Goal: Check status: Check status

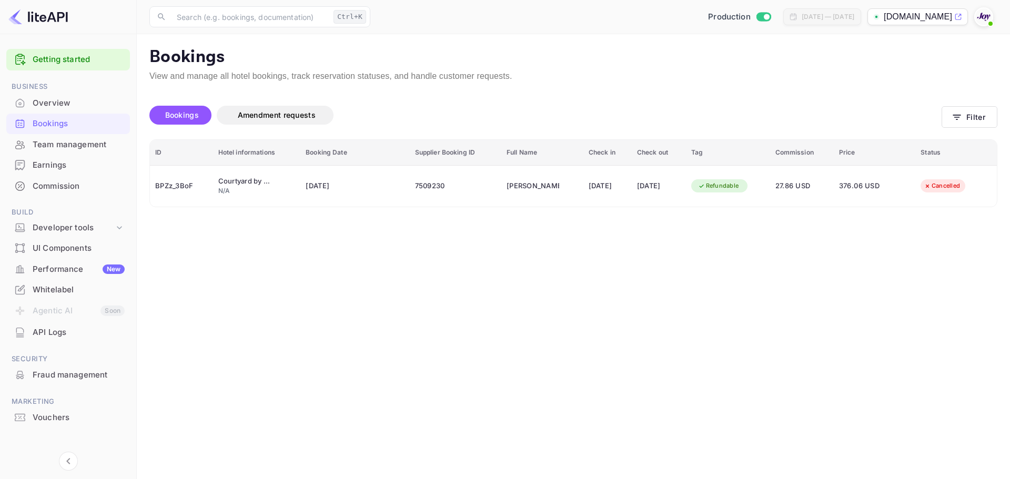
click at [731, 295] on main "Bookings View and manage all hotel bookings, track reservation statuses, and ha…" at bounding box center [573, 256] width 873 height 445
click at [955, 108] on button "Filter" at bounding box center [970, 117] width 56 height 22
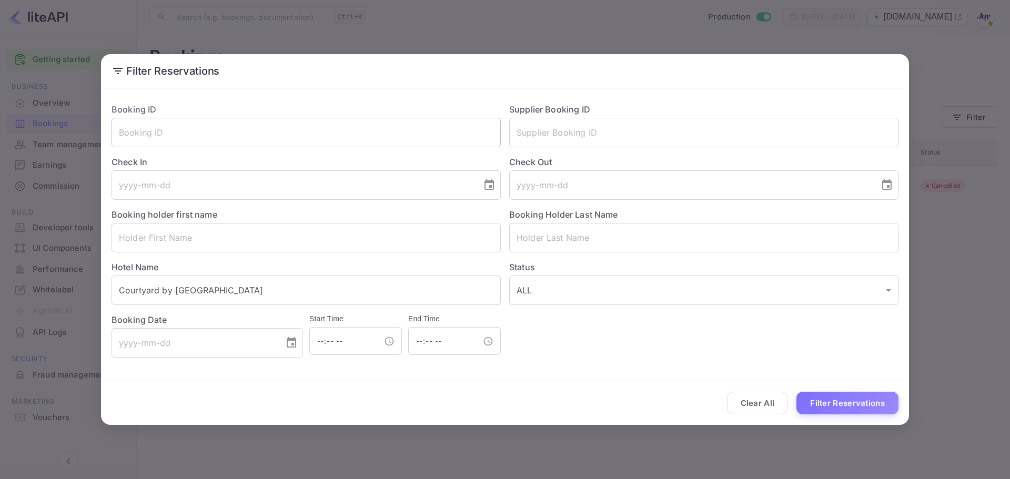
click at [226, 141] on input "text" at bounding box center [306, 132] width 389 height 29
paste input "7972285"
type input "7972285"
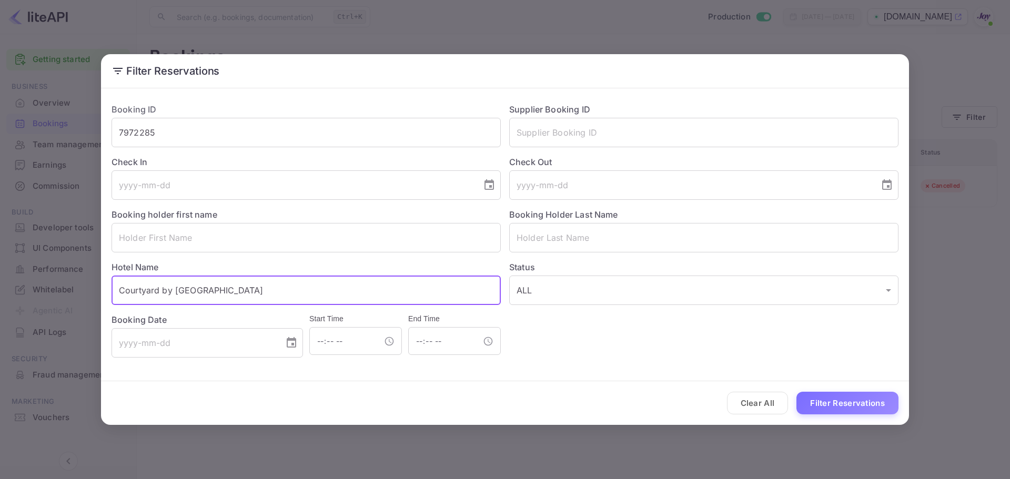
click at [299, 286] on input "Courtyard by [GEOGRAPHIC_DATA]" at bounding box center [306, 290] width 389 height 29
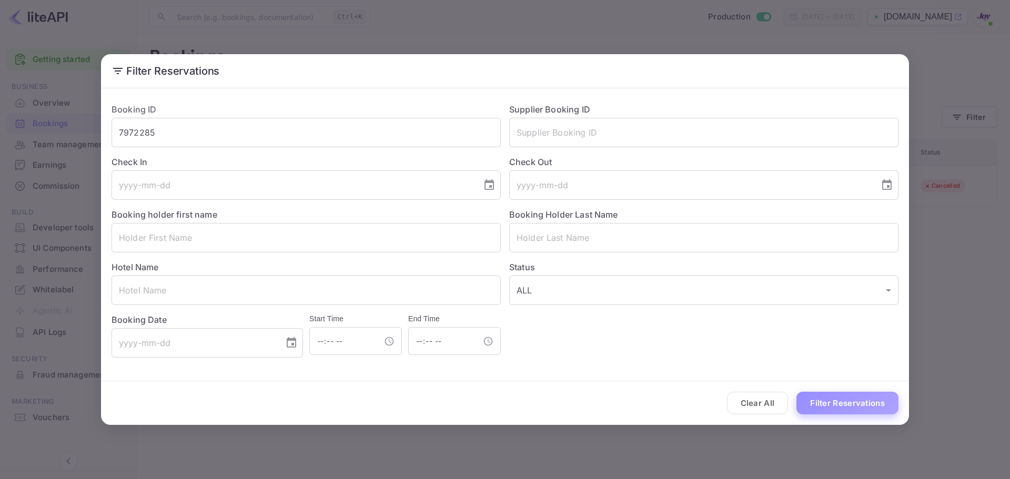
click at [848, 404] on button "Filter Reservations" at bounding box center [847, 403] width 102 height 23
click at [820, 399] on button "Filter Reservations" at bounding box center [847, 403] width 102 height 23
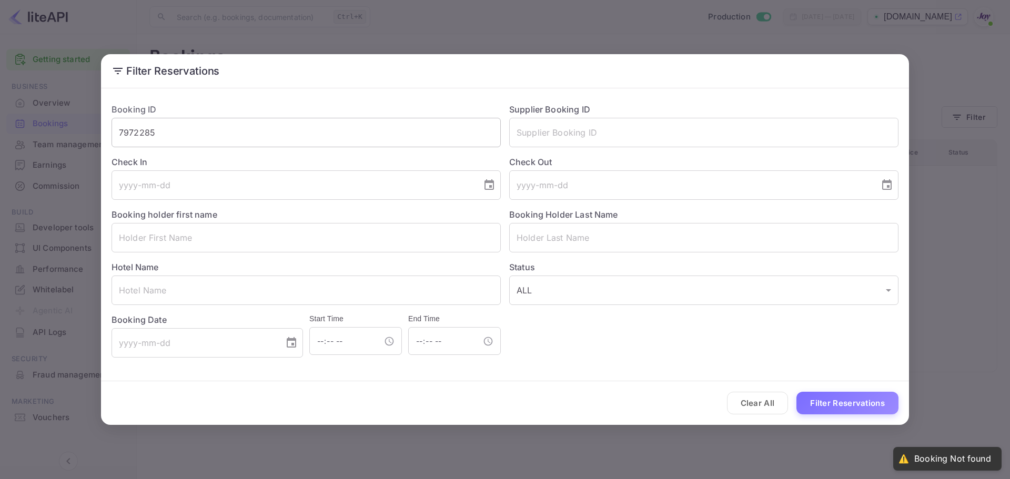
click at [255, 134] on input "7972285" at bounding box center [306, 132] width 389 height 29
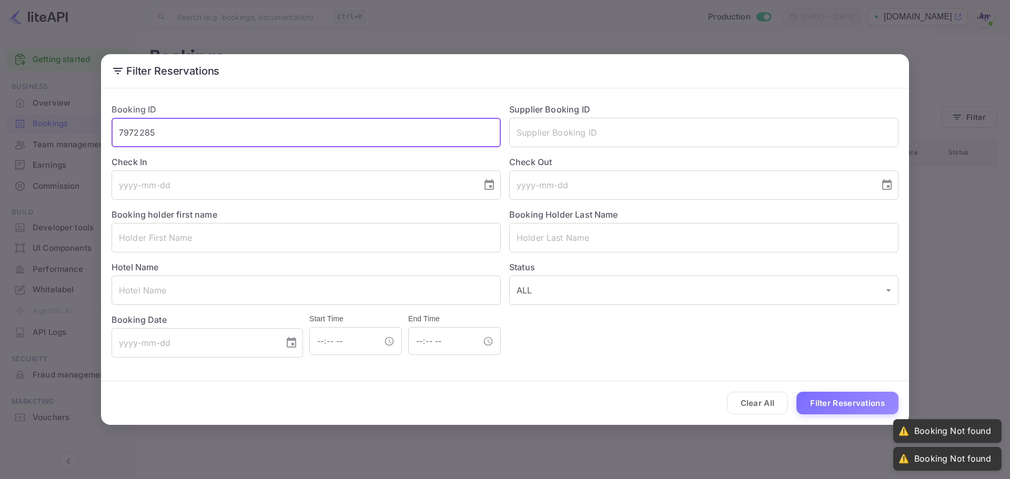
click at [796, 392] on button "Filter Reservations" at bounding box center [847, 403] width 102 height 23
click at [822, 393] on button "Filter Reservations" at bounding box center [847, 403] width 102 height 23
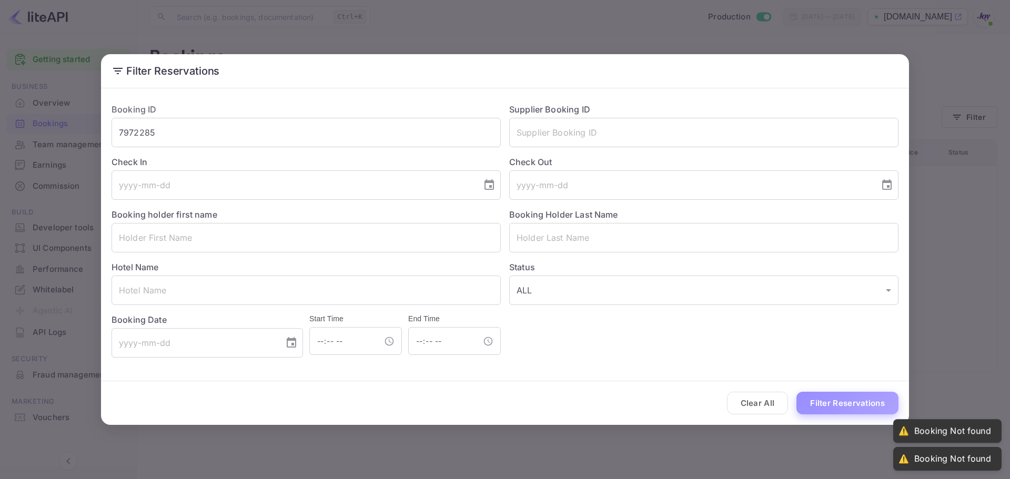
click at [828, 403] on button "Filter Reservations" at bounding box center [847, 403] width 102 height 23
click at [695, 353] on div "Booking ID 7972285 ​ Supplier Booking ID ​ Check In ​ Check Out ​ Booking holde…" at bounding box center [500, 226] width 795 height 263
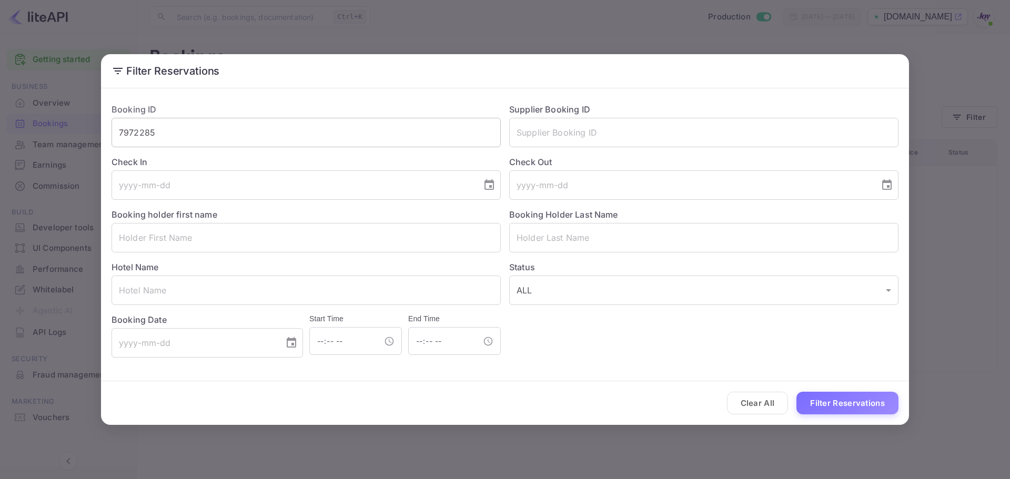
click at [183, 128] on input "7972285" at bounding box center [306, 132] width 389 height 29
paste input "text"
type input "7972285"
click at [832, 402] on button "Filter Reservations" at bounding box center [847, 403] width 102 height 23
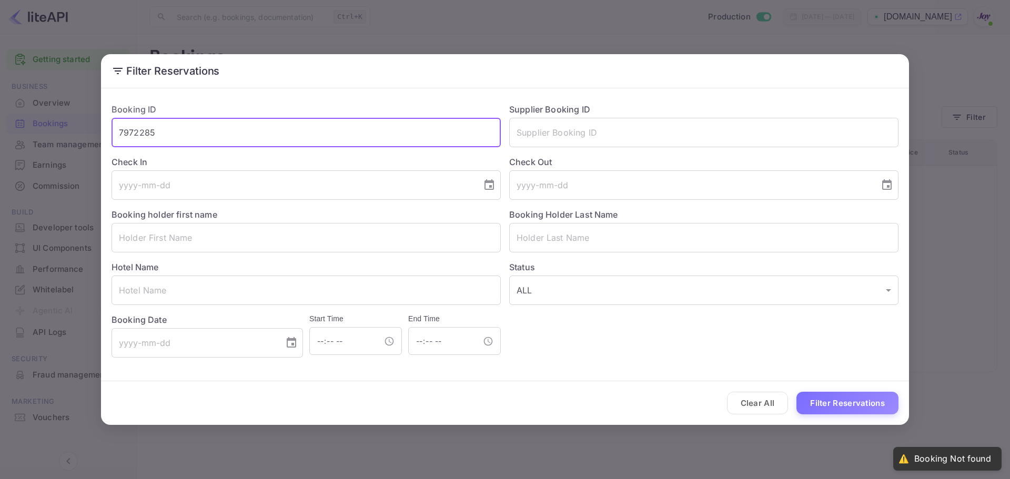
click at [195, 139] on input "7972285" at bounding box center [306, 132] width 389 height 29
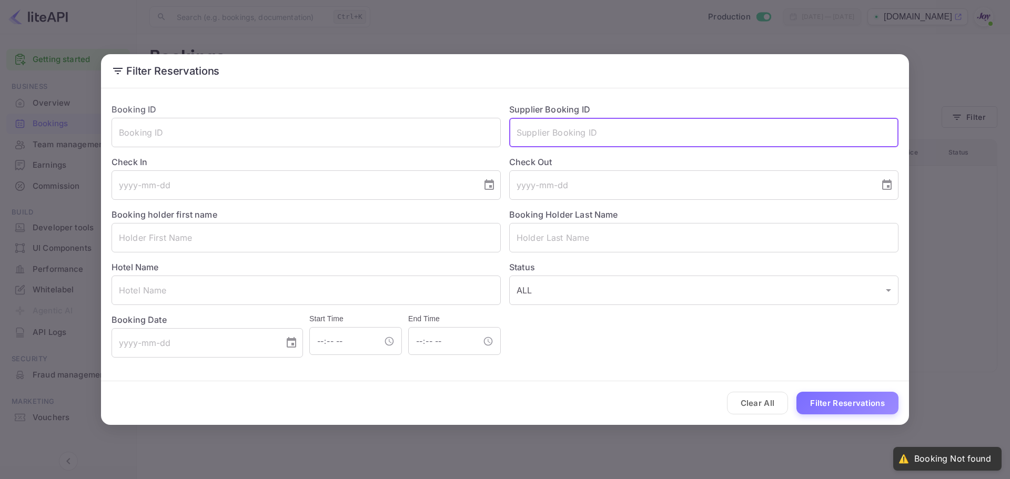
click at [567, 133] on input "text" at bounding box center [703, 132] width 389 height 29
paste input "7972285"
type input "7972285"
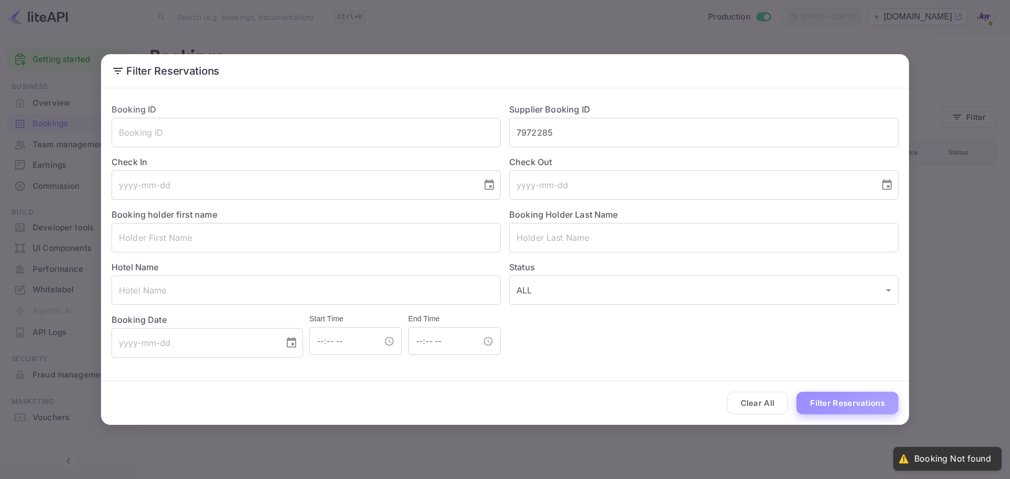
click at [828, 411] on button "Filter Reservations" at bounding box center [847, 403] width 102 height 23
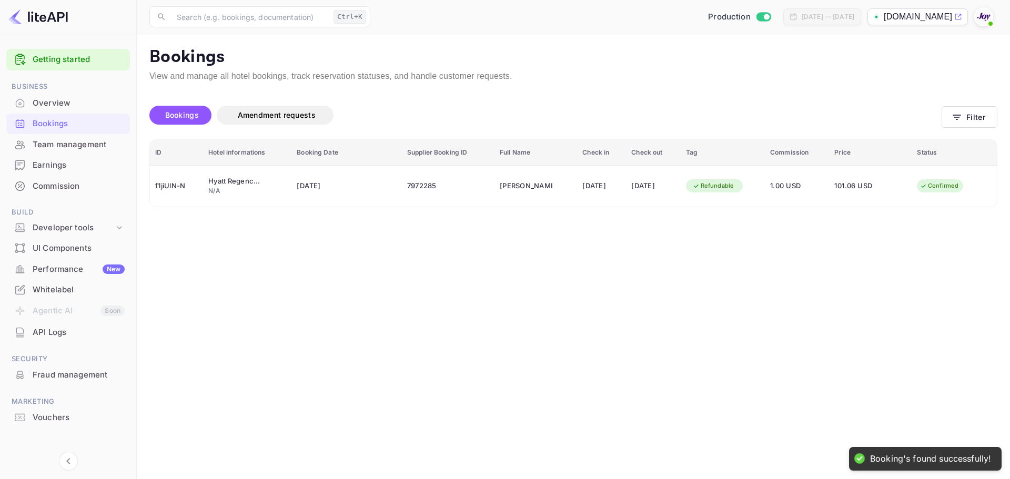
click at [745, 285] on main "Bookings View and manage all hotel bookings, track reservation statuses, and ha…" at bounding box center [573, 256] width 873 height 445
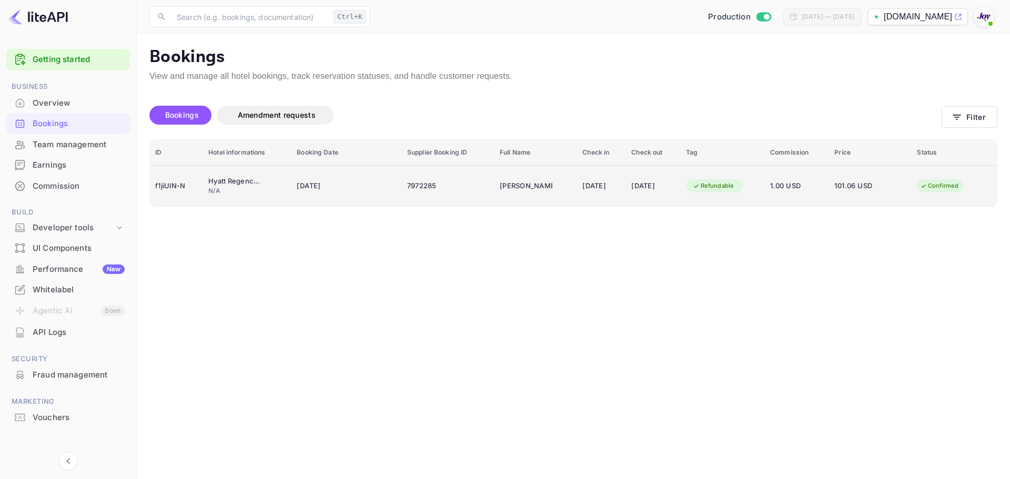
click at [174, 185] on div "f1jiUlN-N" at bounding box center [176, 186] width 43 height 17
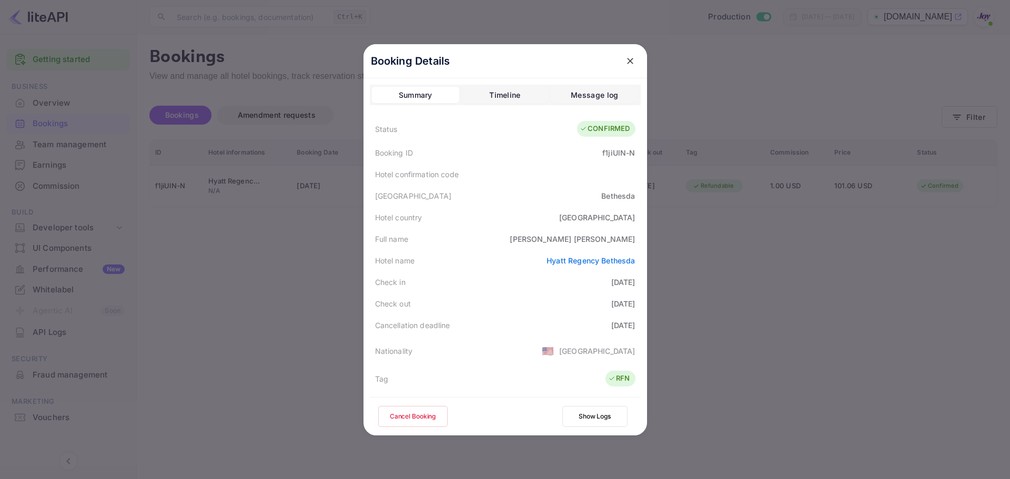
click at [797, 266] on div at bounding box center [505, 239] width 1010 height 479
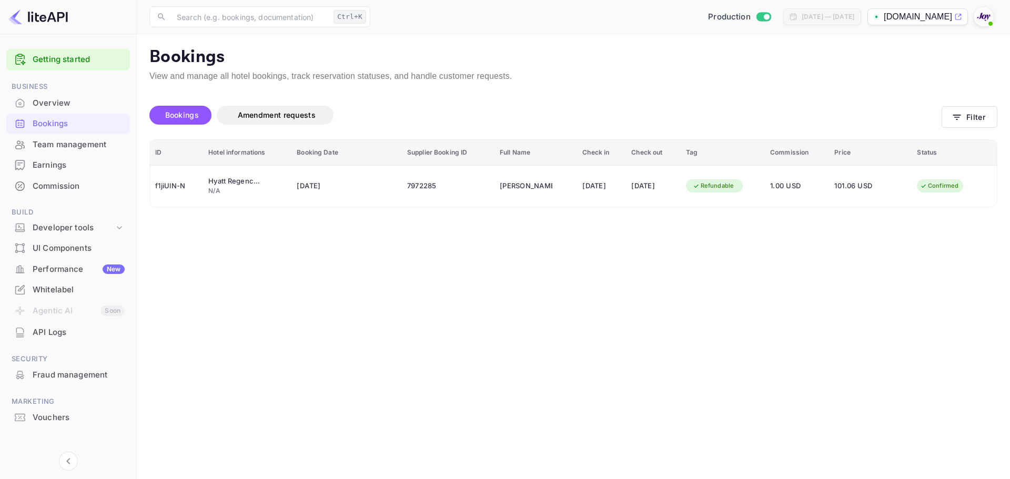
click at [787, 268] on main "Bookings View and manage all hotel bookings, track reservation statuses, and ha…" at bounding box center [573, 256] width 873 height 445
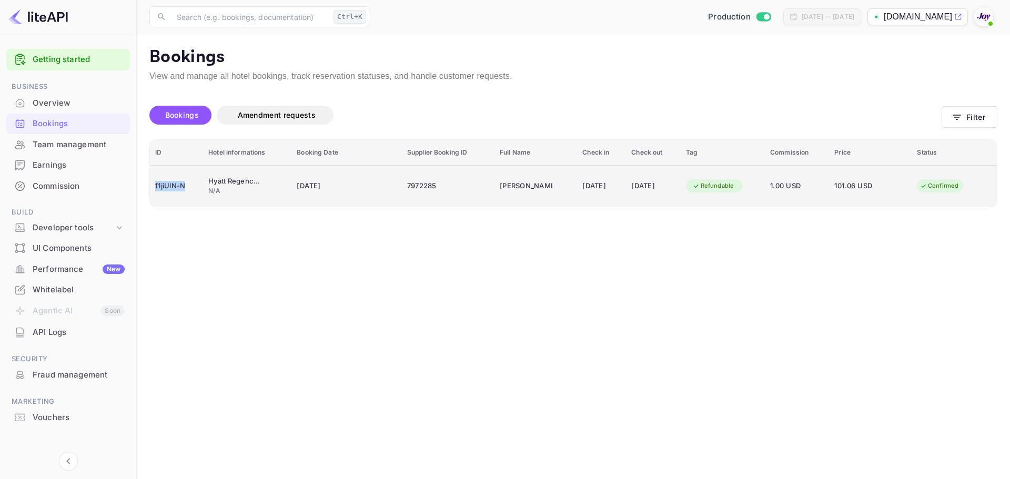
drag, startPoint x: 190, startPoint y: 187, endPoint x: 153, endPoint y: 185, distance: 36.9
click at [153, 185] on td "f1jiUlN-N" at bounding box center [176, 186] width 53 height 42
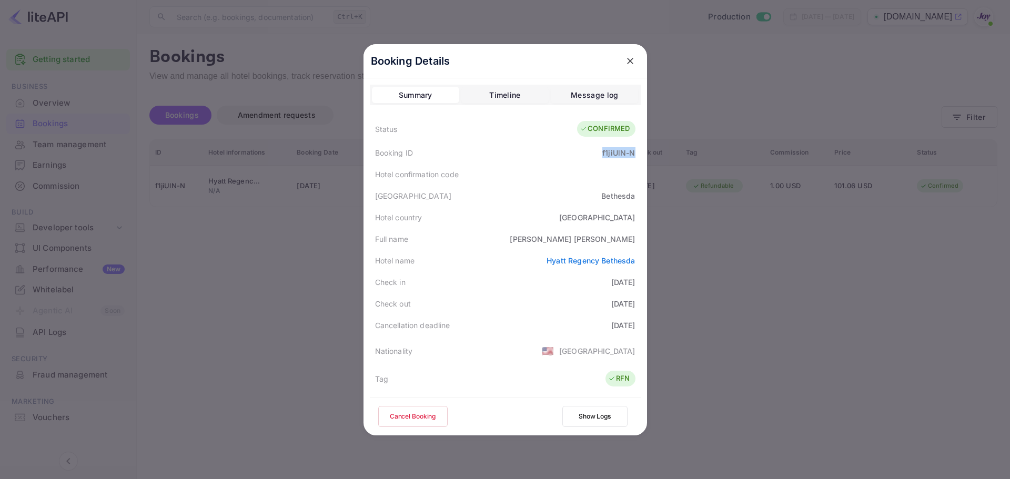
drag, startPoint x: 593, startPoint y: 154, endPoint x: 638, endPoint y: 155, distance: 44.7
click at [638, 155] on div "Booking Details Summary Timeline Message log Status CONFIRMED Booking ID f1jiUl…" at bounding box center [505, 239] width 284 height 391
copy div "f1jiUlN-N"
click at [834, 277] on div at bounding box center [505, 239] width 1010 height 479
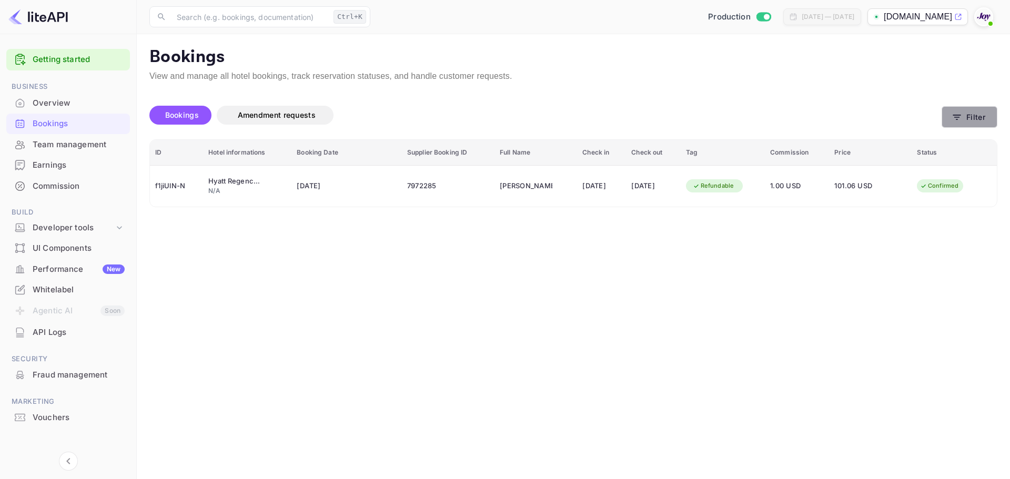
click at [973, 117] on button "Filter" at bounding box center [970, 117] width 56 height 22
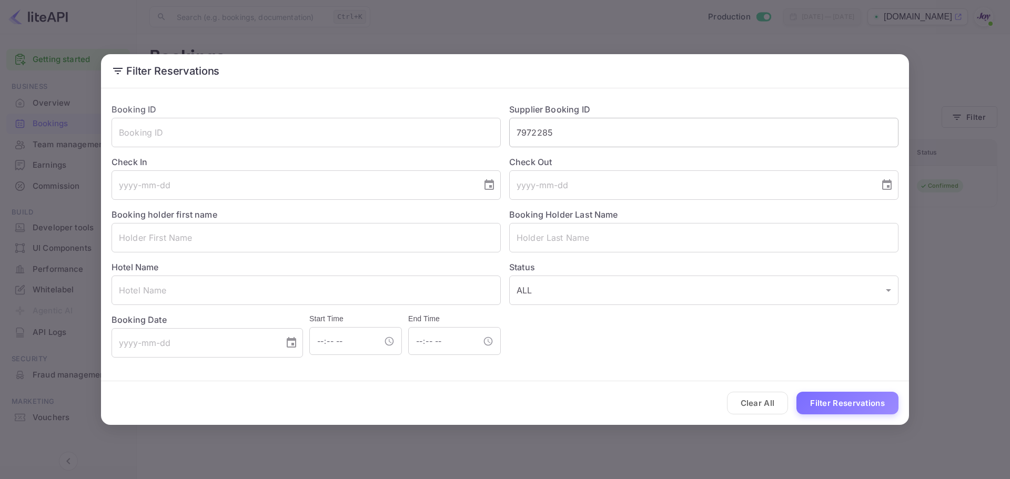
click at [559, 132] on input "7972285" at bounding box center [703, 132] width 389 height 29
paste input "1592"
click at [848, 411] on button "Filter Reservations" at bounding box center [847, 403] width 102 height 23
click at [582, 127] on input "7971592" at bounding box center [703, 132] width 389 height 29
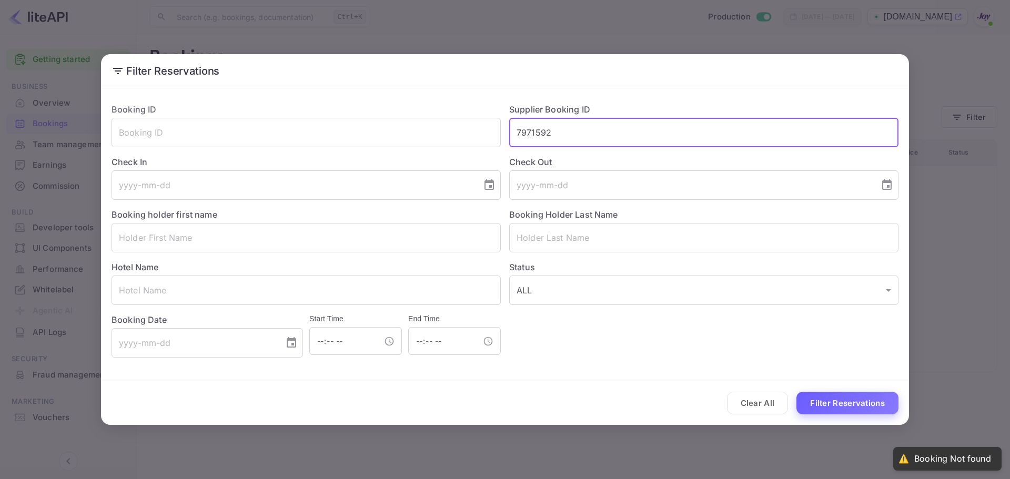
type input "7971592"
click at [857, 406] on button "Filter Reservations" at bounding box center [847, 403] width 102 height 23
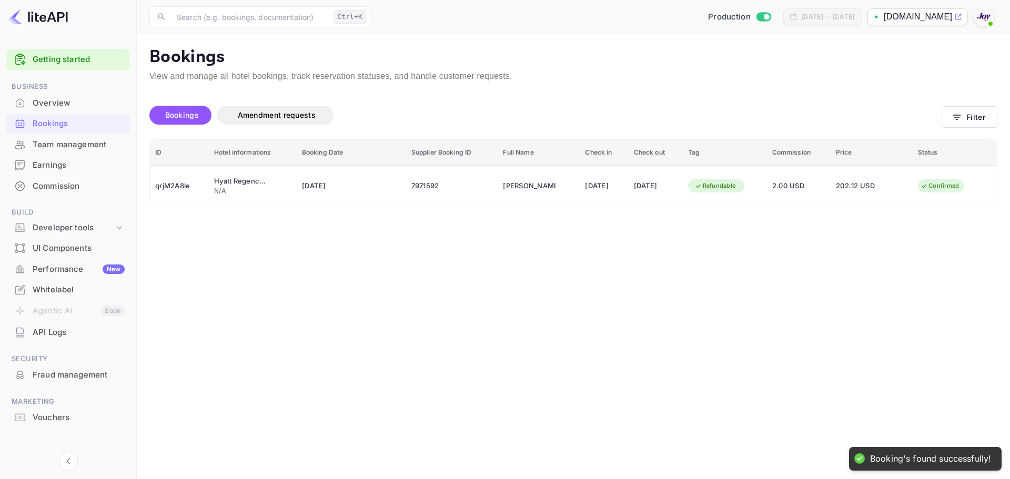
click at [854, 340] on main "Bookings View and manage all hotel bookings, track reservation statuses, and ha…" at bounding box center [573, 256] width 873 height 445
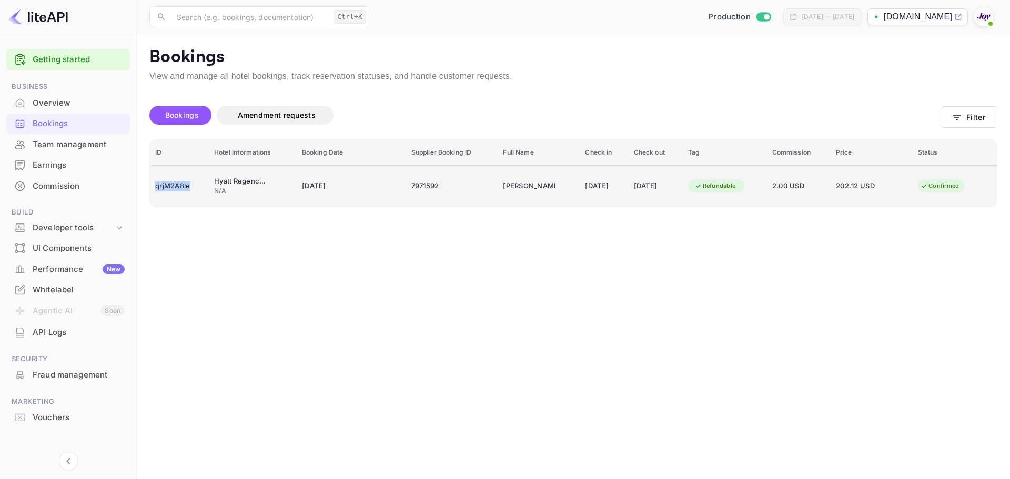
copy div "qrjM2A8le"
drag, startPoint x: 193, startPoint y: 188, endPoint x: 154, endPoint y: 186, distance: 39.0
click at [154, 186] on td "qrjM2A8le" at bounding box center [179, 186] width 59 height 42
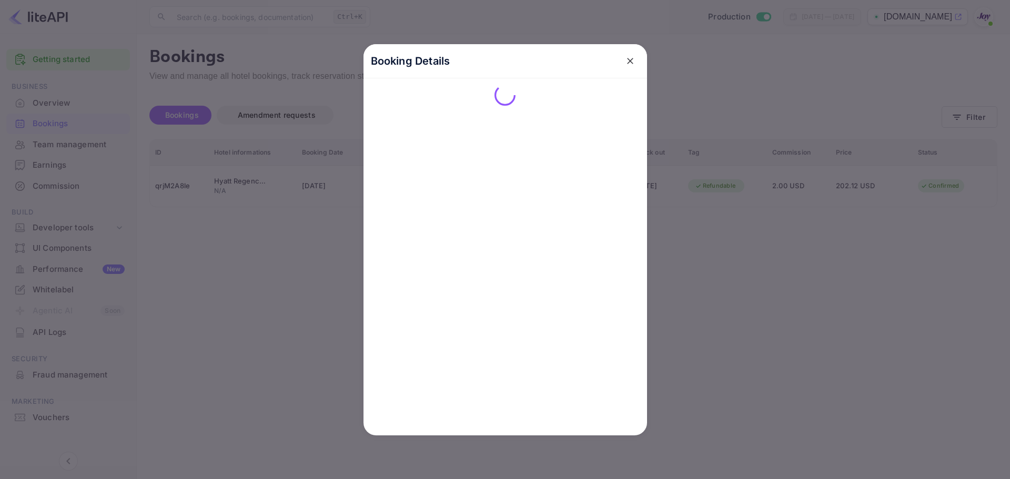
click at [635, 64] on div "Booking Details" at bounding box center [505, 61] width 284 height 34
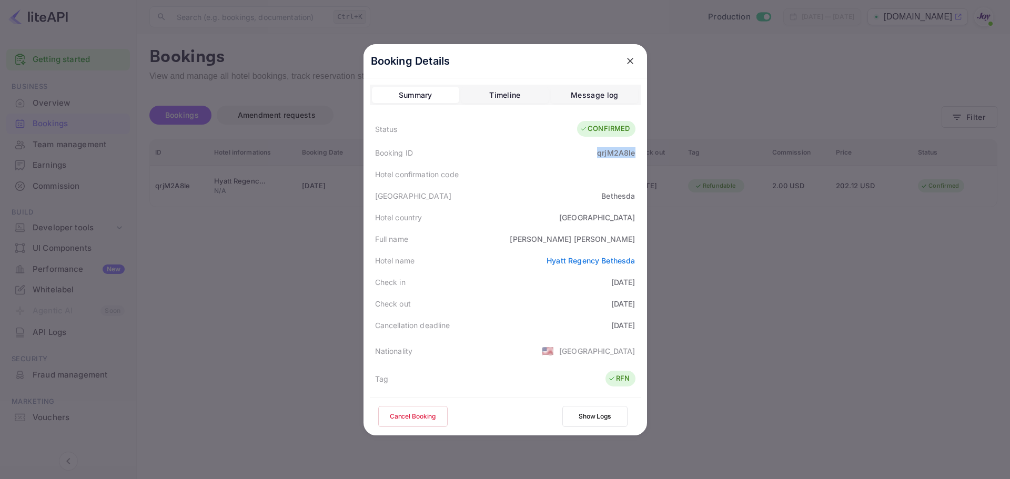
drag, startPoint x: 595, startPoint y: 154, endPoint x: 642, endPoint y: 160, distance: 47.2
click at [642, 160] on div "Booking Details Summary Timeline Message log Status CONFIRMED Booking ID qrjM2A…" at bounding box center [505, 239] width 284 height 391
copy div "qrjM2A8le"
click at [626, 62] on icon "close" at bounding box center [630, 61] width 11 height 11
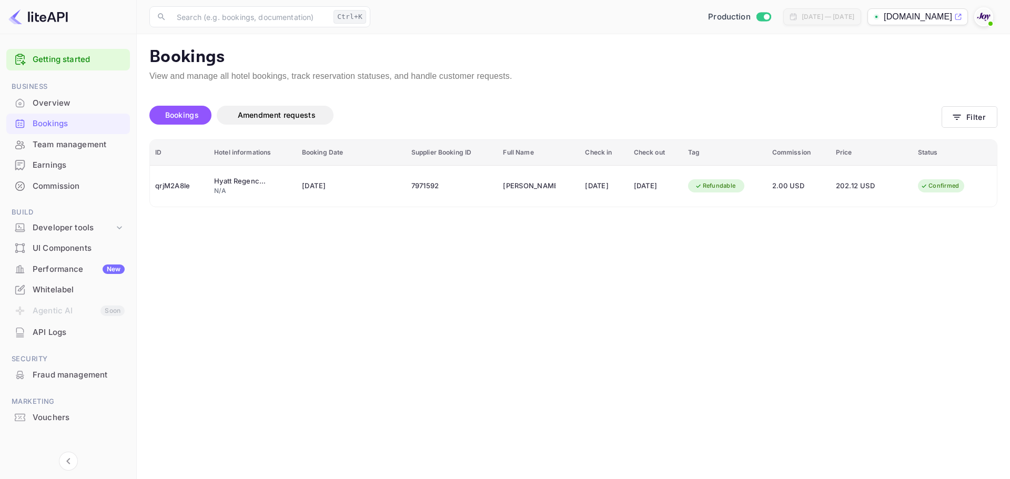
click at [586, 274] on main "Bookings View and manage all hotel bookings, track reservation statuses, and ha…" at bounding box center [573, 256] width 873 height 445
click at [971, 106] on div "Bookings Amendment requests Filter" at bounding box center [573, 117] width 848 height 44
click at [965, 116] on button "Filter" at bounding box center [970, 117] width 56 height 22
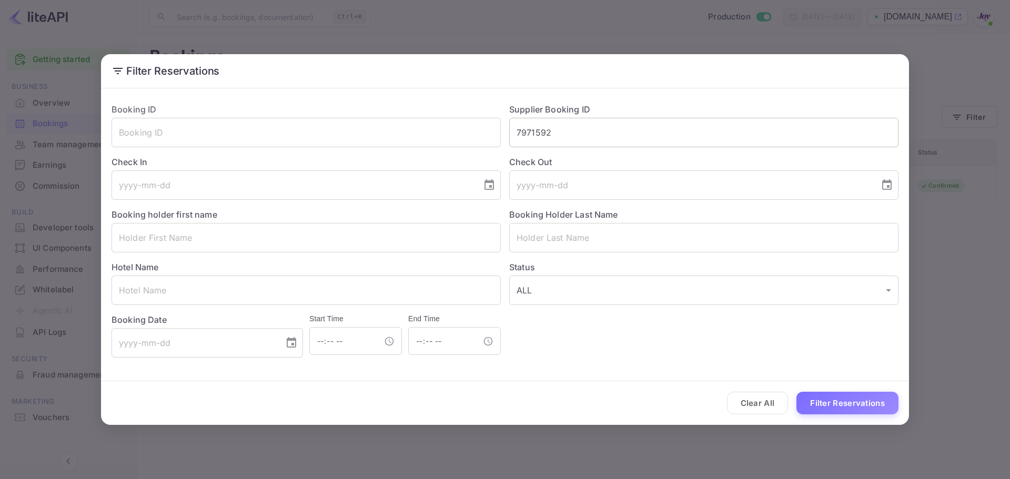
click at [618, 140] on input "7971592" at bounding box center [703, 132] width 389 height 29
paste input "885"
type input "7971885"
click at [796, 392] on button "Filter Reservations" at bounding box center [847, 403] width 102 height 23
click at [822, 402] on button "Filter Reservations" at bounding box center [847, 403] width 102 height 23
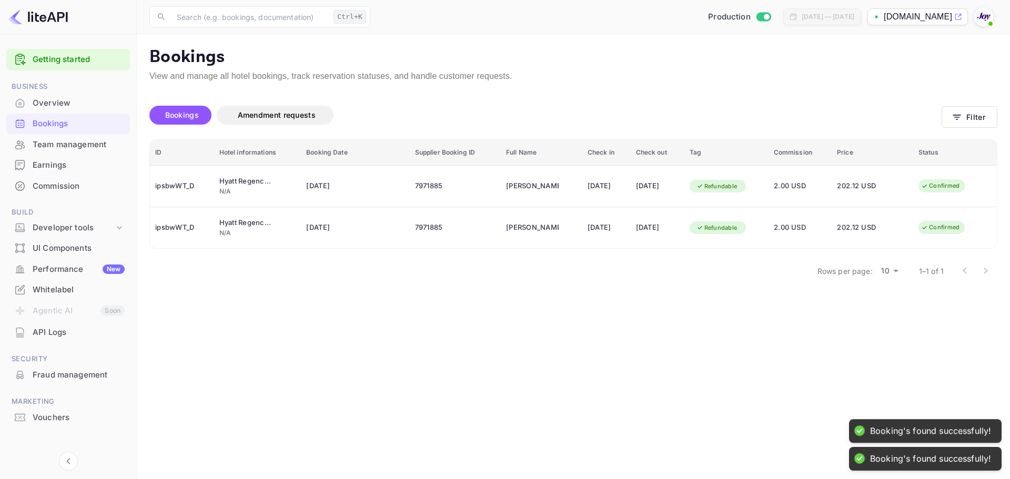
click at [759, 317] on main "Bookings View and manage all hotel bookings, track reservation statuses, and ha…" at bounding box center [573, 256] width 873 height 445
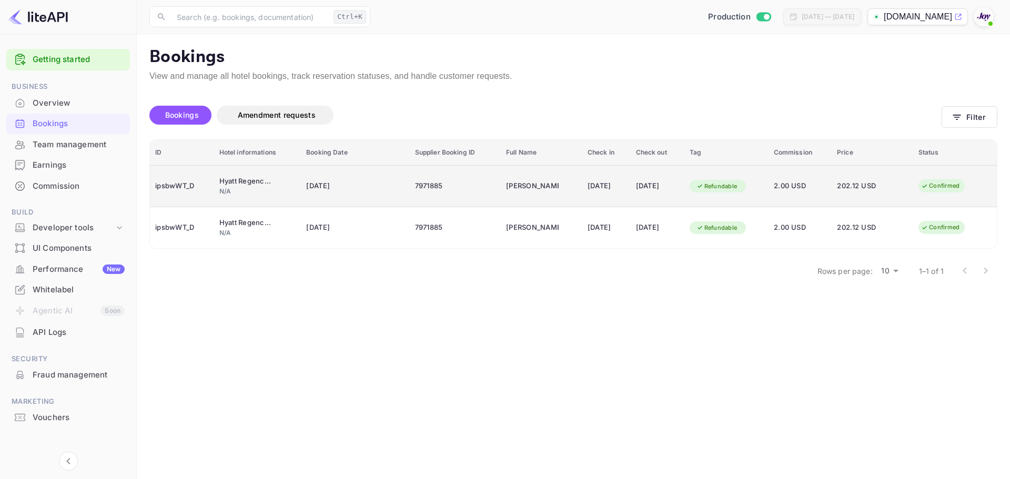
click at [186, 180] on div "ipsbwWT_D" at bounding box center [182, 186] width 54 height 17
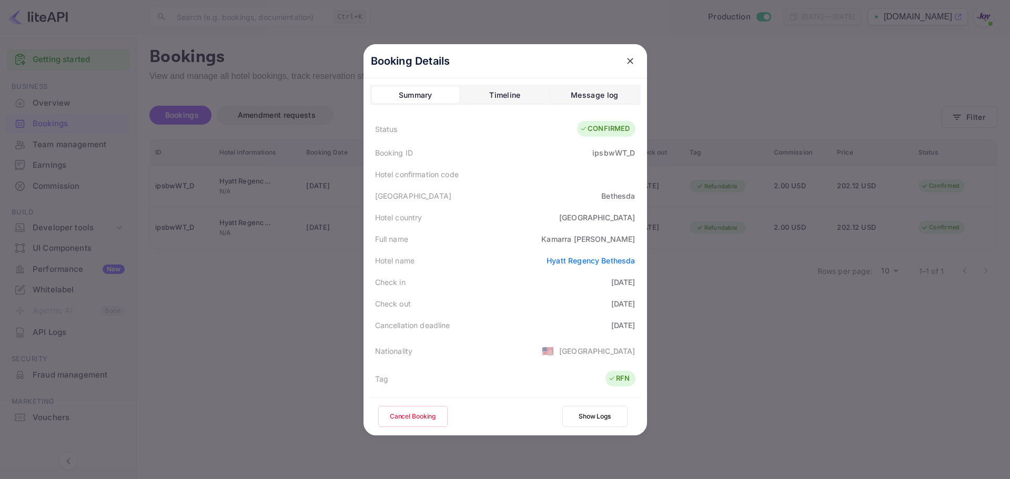
click at [611, 155] on div "ipsbwWT_D" at bounding box center [613, 152] width 43 height 11
click at [610, 155] on div "ipsbwWT_D" at bounding box center [613, 152] width 43 height 11
copy div "ipsbwWT_D"
click at [625, 58] on icon "close" at bounding box center [630, 61] width 11 height 11
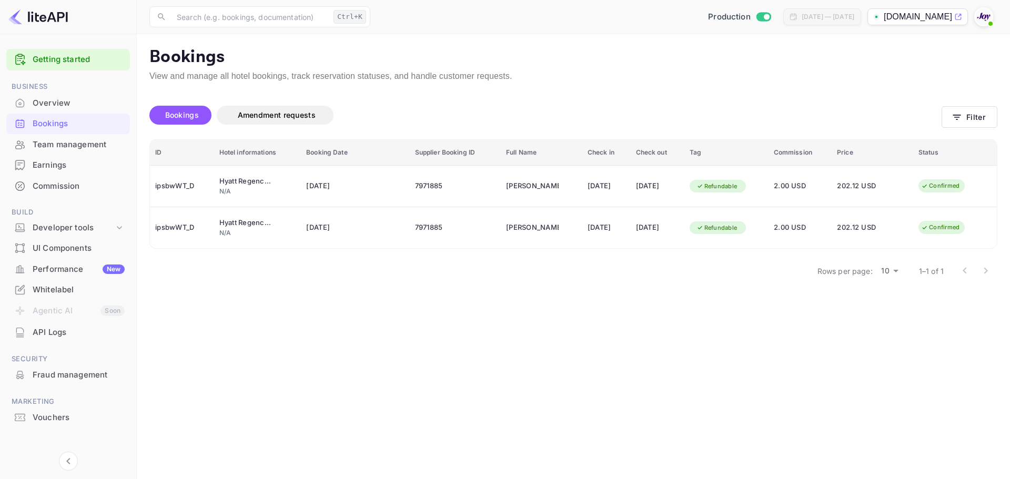
click at [626, 295] on main "Bookings View and manage all hotel bookings, track reservation statuses, and ha…" at bounding box center [573, 256] width 873 height 445
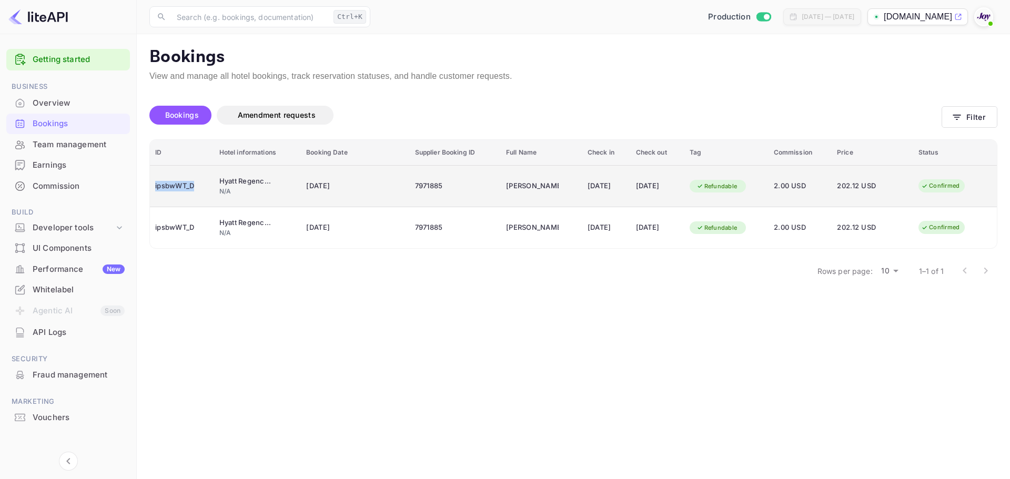
drag, startPoint x: 199, startPoint y: 184, endPoint x: 150, endPoint y: 189, distance: 49.1
click at [150, 189] on td "ipsbwWT_D" at bounding box center [182, 186] width 64 height 42
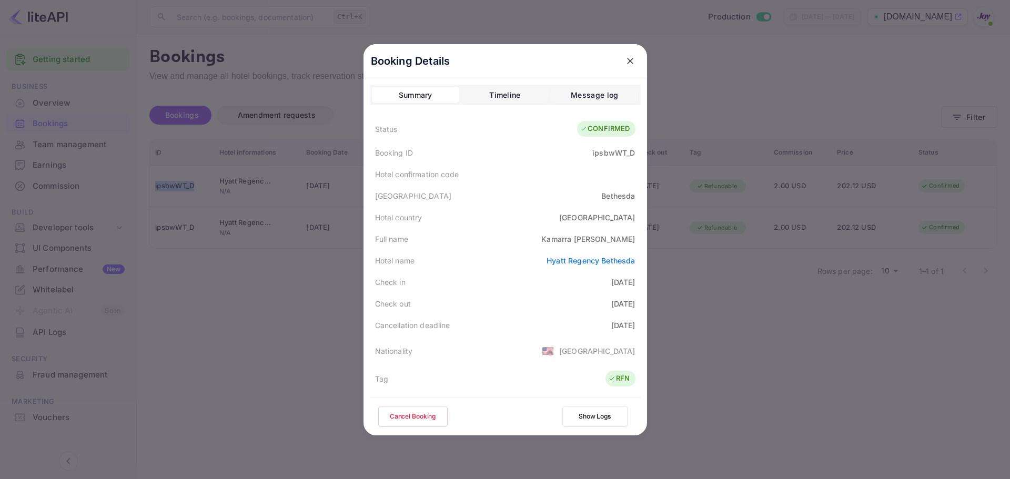
copy div "ipsbwWT_D"
click at [783, 327] on div at bounding box center [505, 239] width 1010 height 479
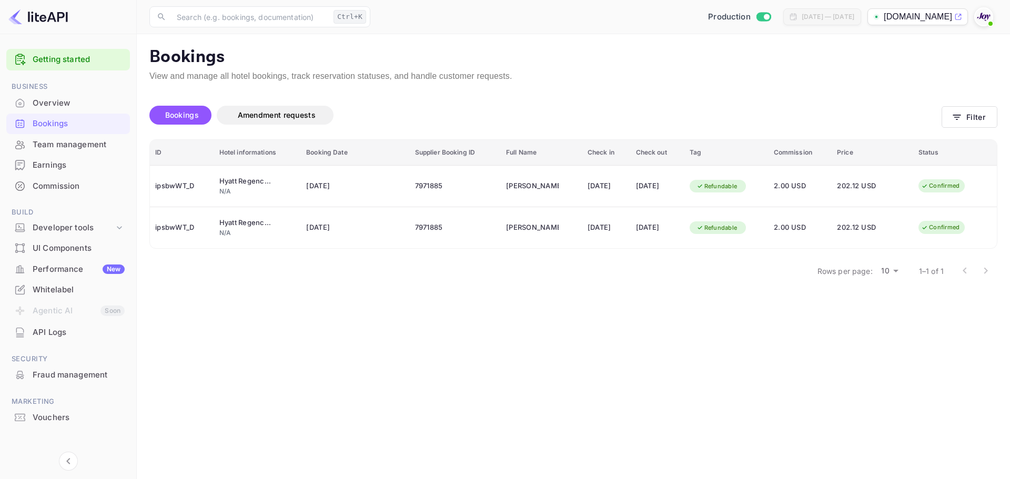
click at [953, 349] on main "Bookings View and manage all hotel bookings, track reservation statuses, and ha…" at bounding box center [573, 256] width 873 height 445
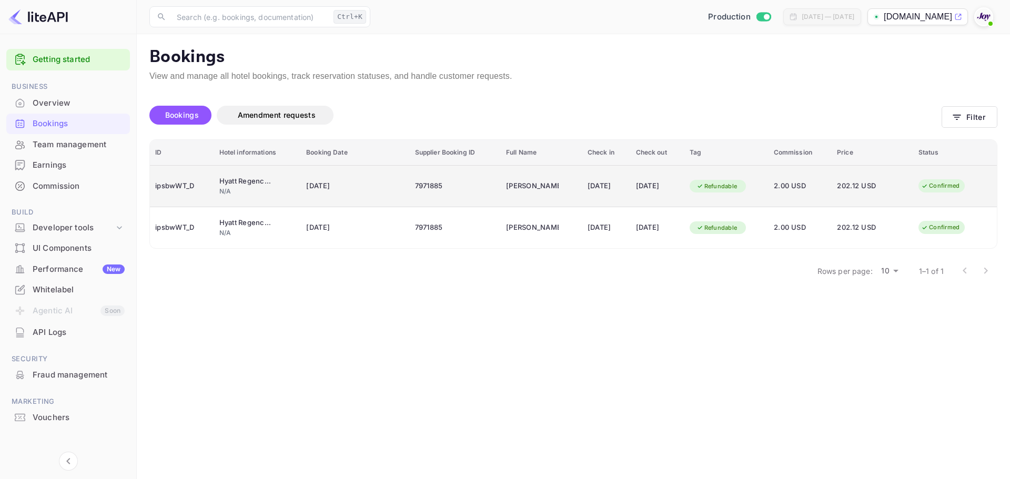
drag, startPoint x: 608, startPoint y: 309, endPoint x: 654, endPoint y: 198, distance: 120.7
click at [605, 304] on main "Bookings View and manage all hotel bookings, track reservation statuses, and ha…" at bounding box center [573, 256] width 873 height 445
